Goal: Check status: Check status

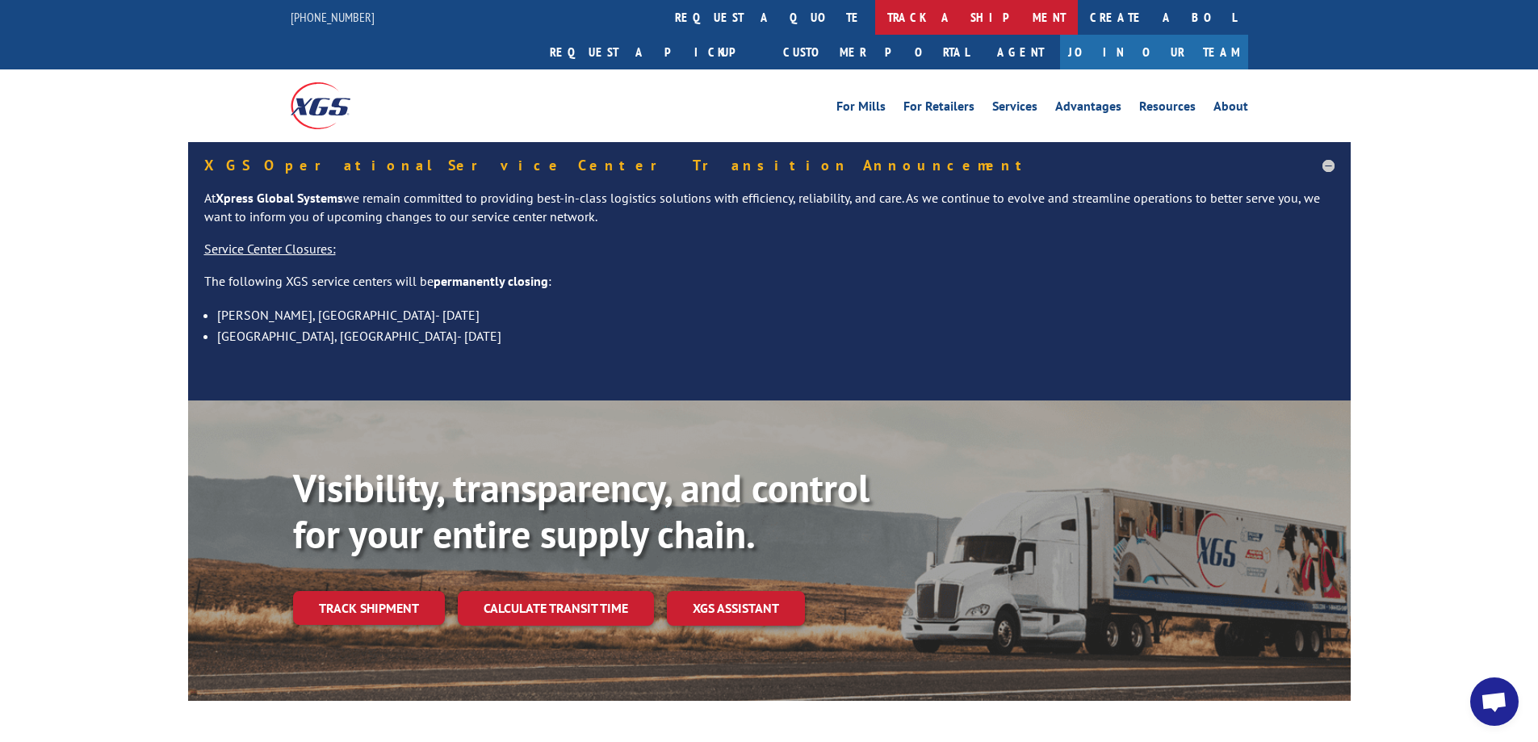
click at [875, 24] on link "track a shipment" at bounding box center [976, 17] width 203 height 35
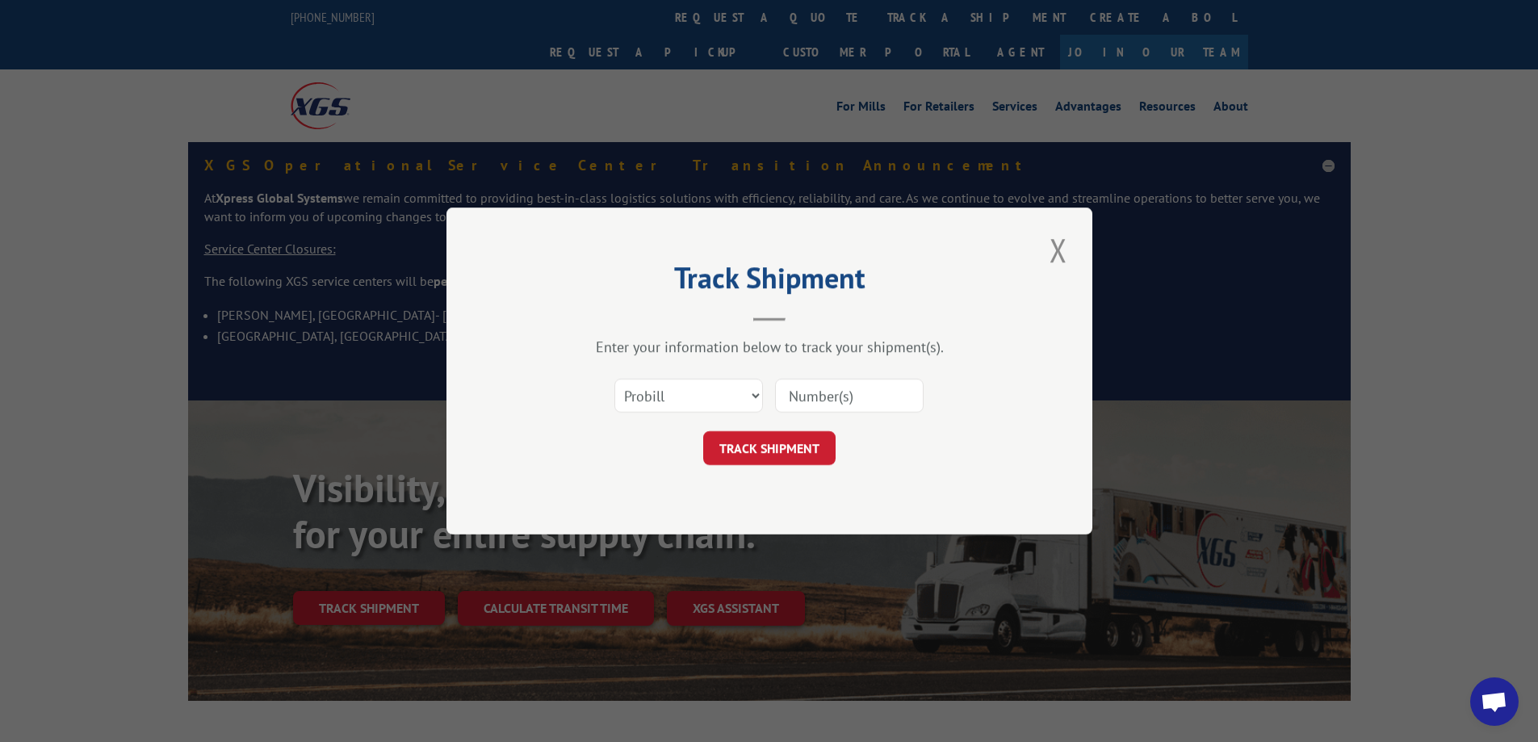
click at [815, 396] on input at bounding box center [849, 396] width 149 height 34
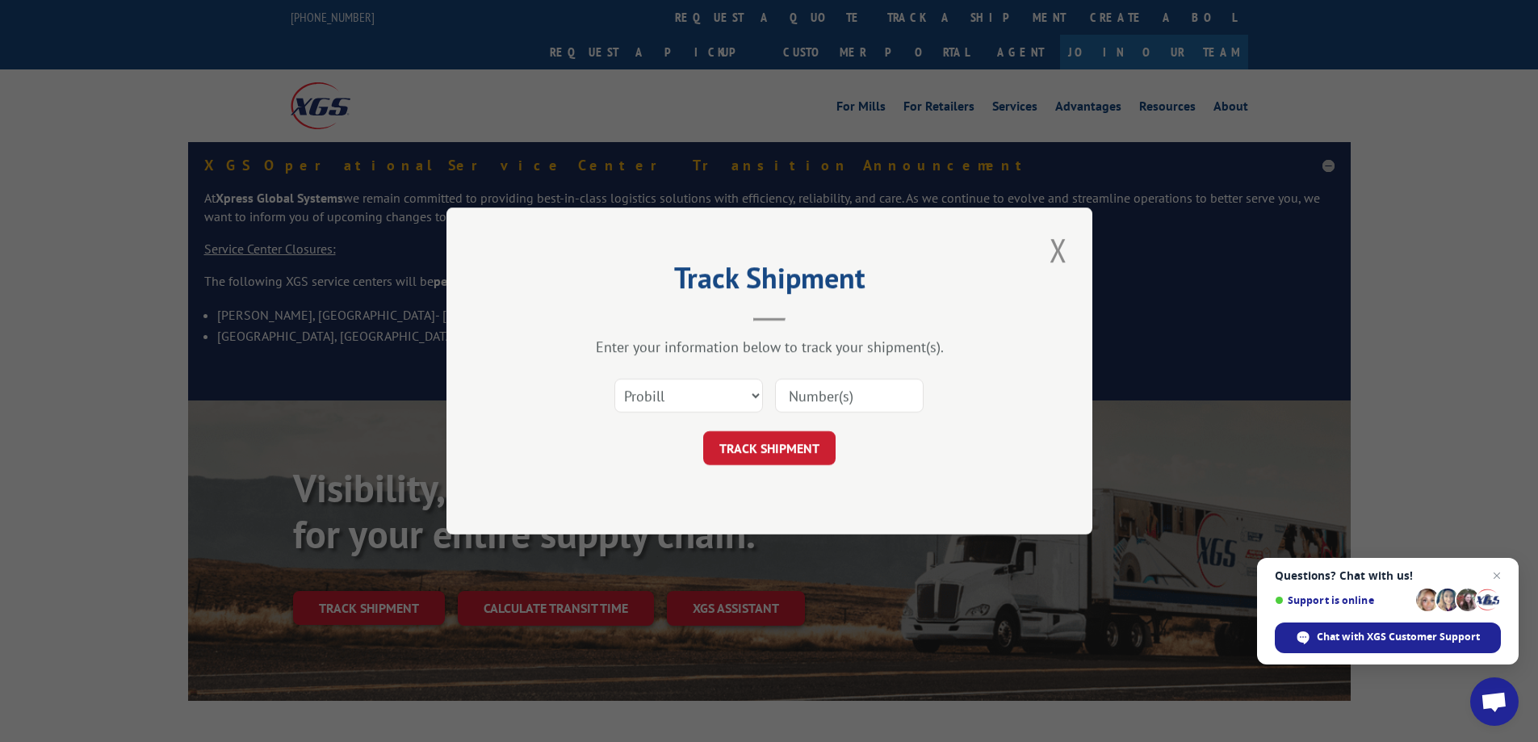
paste input "17059546"
type input "17059546"
click at [755, 444] on button "TRACK SHIPMENT" at bounding box center [769, 448] width 132 height 34
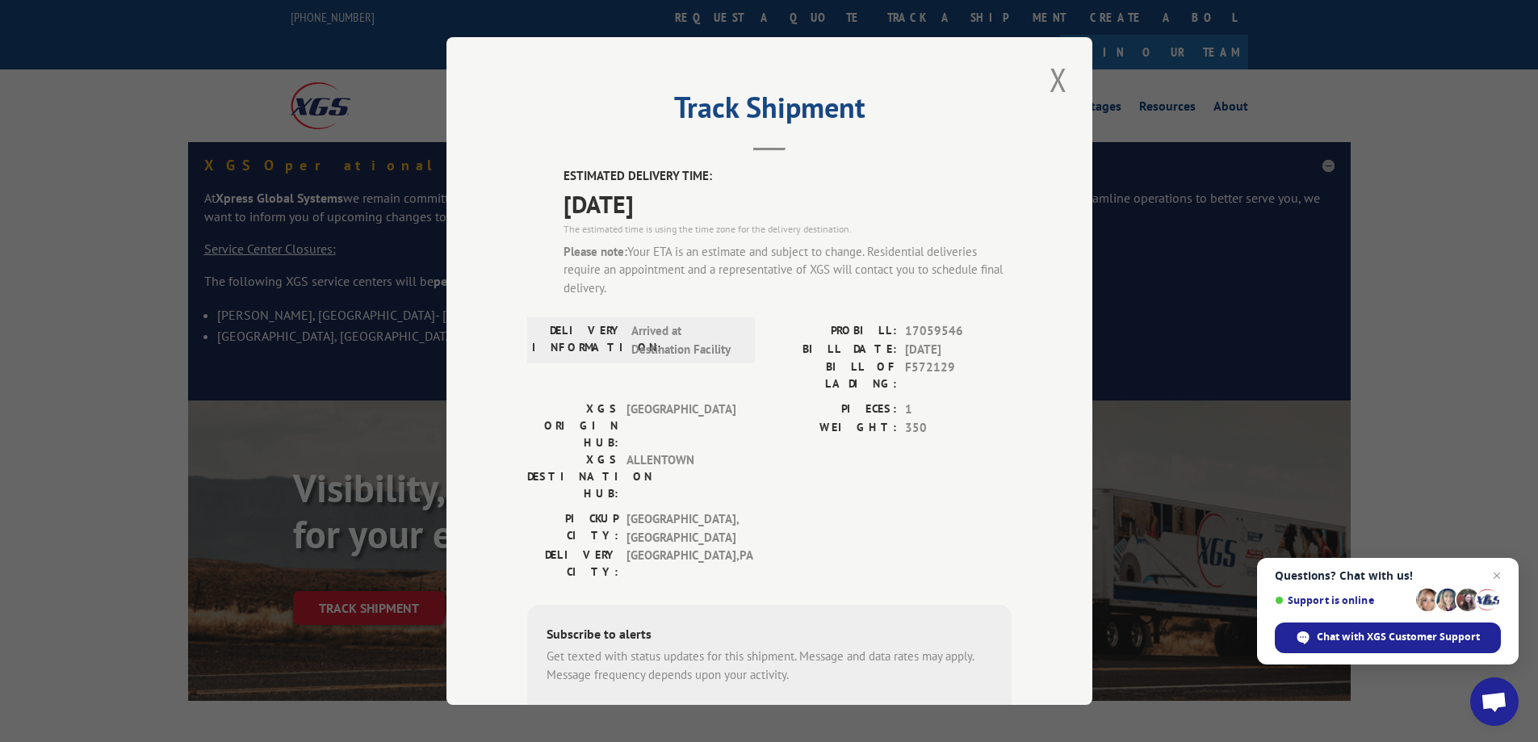
drag, startPoint x: 557, startPoint y: 203, endPoint x: 692, endPoint y: 210, distance: 135.0
click at [692, 210] on span "[DATE]" at bounding box center [788, 204] width 448 height 36
copy span "[DATE]"
click at [921, 330] on span "17059546" at bounding box center [958, 331] width 107 height 19
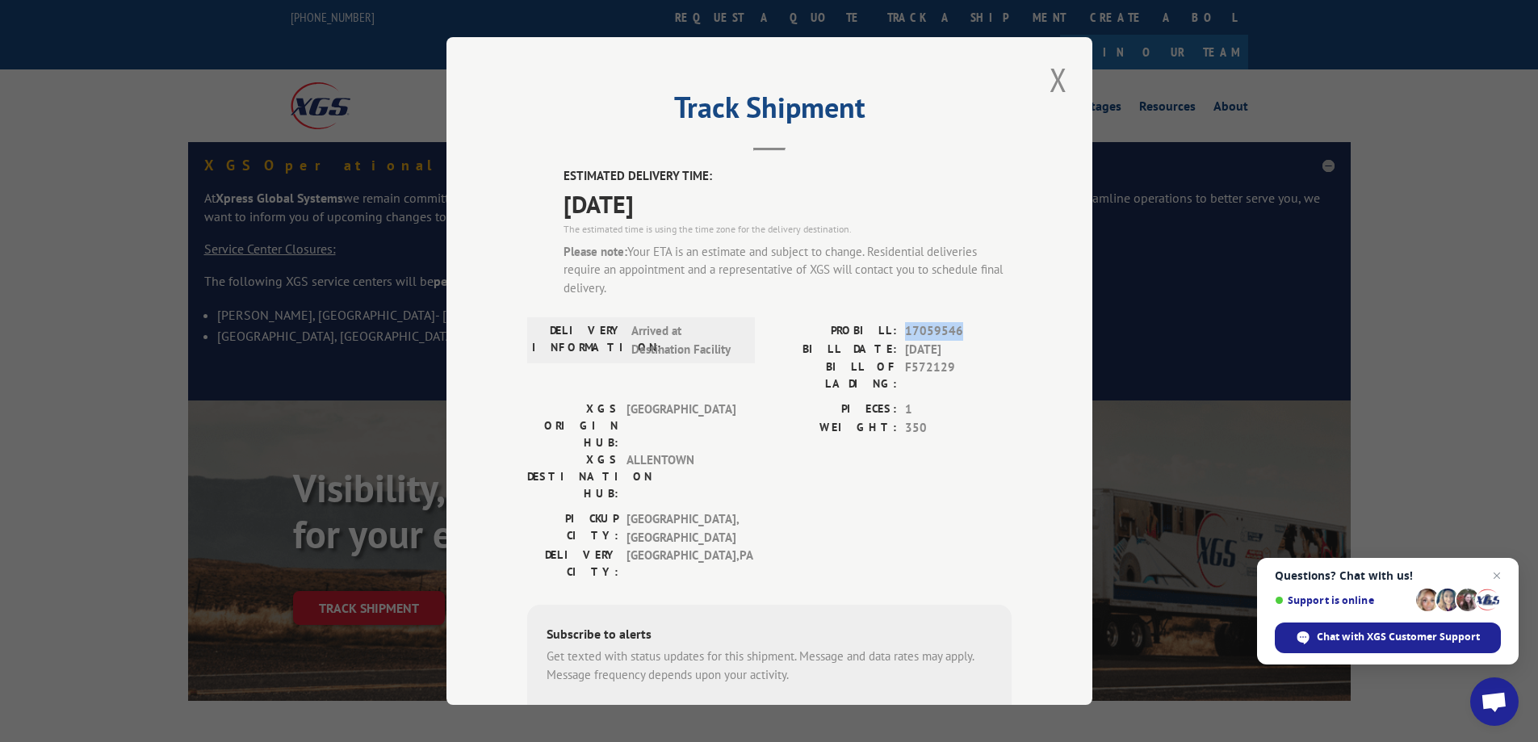
copy span "17059546"
